Goal: Information Seeking & Learning: Learn about a topic

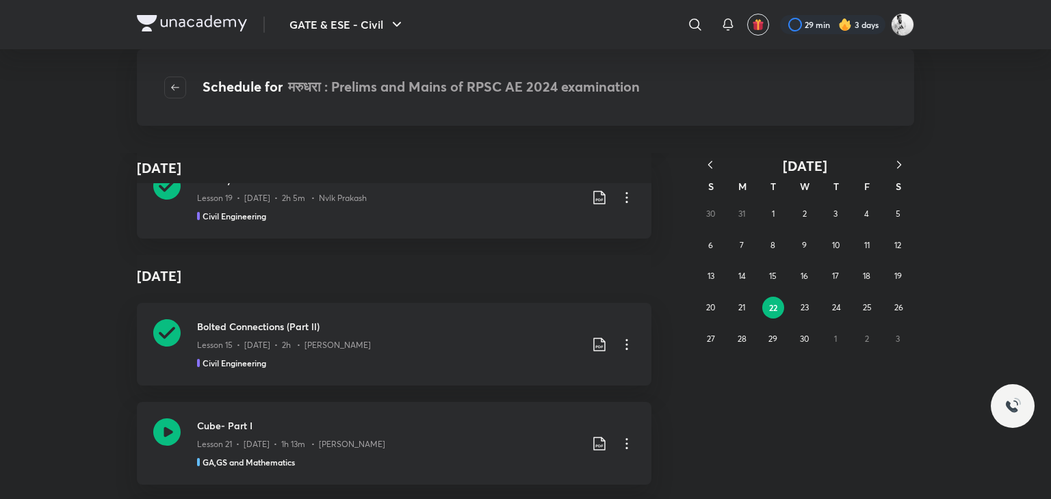
scroll to position [73821, 0]
